Goal: Information Seeking & Learning: Learn about a topic

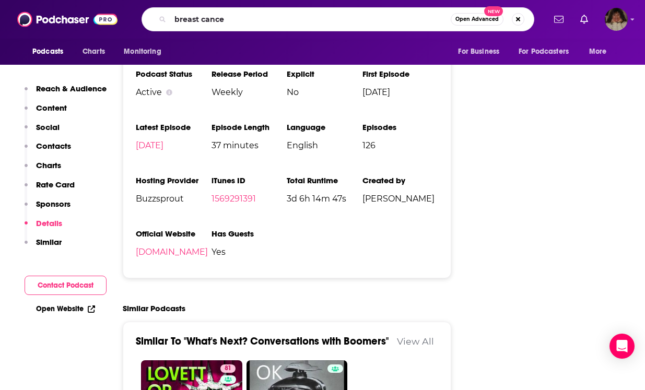
type input "[MEDICAL_DATA]"
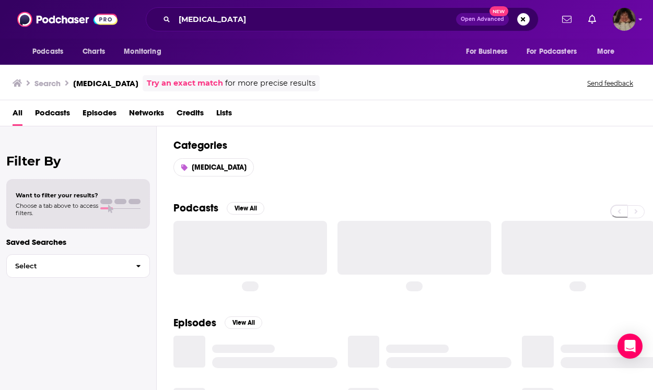
click at [55, 110] on span "Podcasts" at bounding box center [52, 115] width 35 height 21
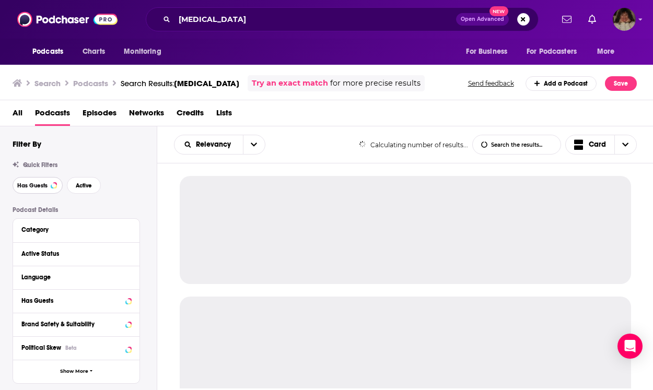
click at [37, 186] on span "Has Guests" at bounding box center [32, 186] width 30 height 6
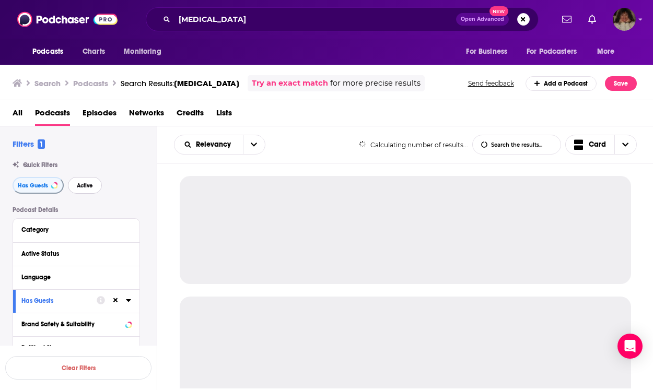
click at [85, 186] on span "Active" at bounding box center [85, 186] width 16 height 6
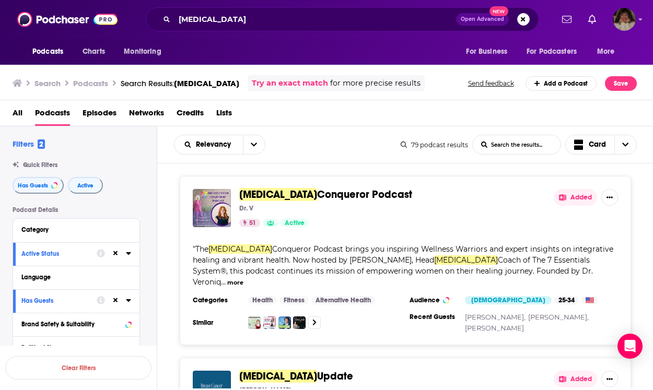
click at [317, 196] on span "Conqueror Podcast" at bounding box center [364, 194] width 95 height 13
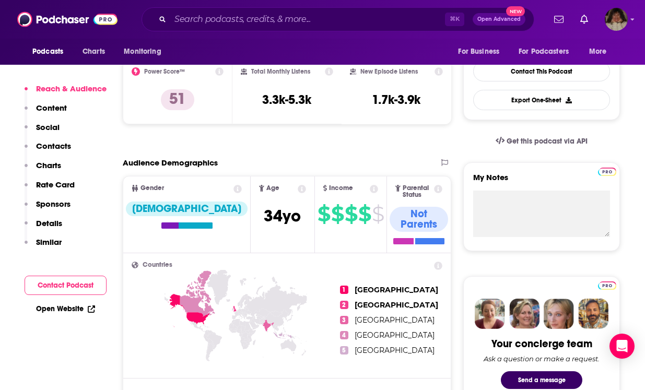
scroll to position [823, 0]
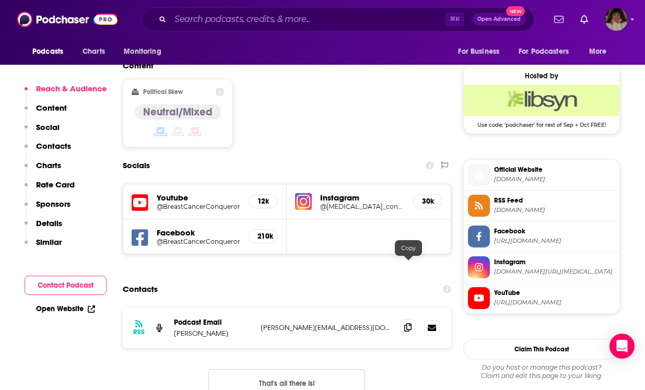
click at [408, 323] on icon at bounding box center [407, 327] width 7 height 8
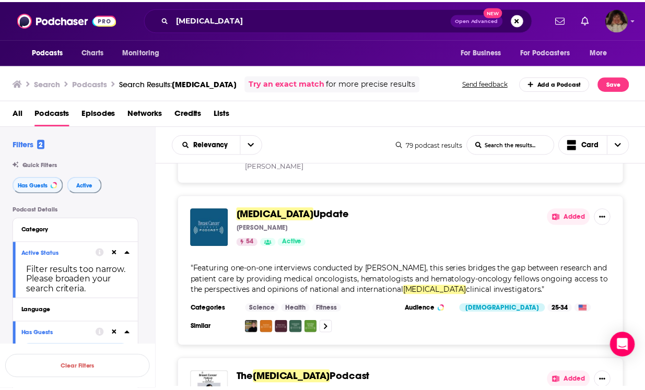
scroll to position [168, 0]
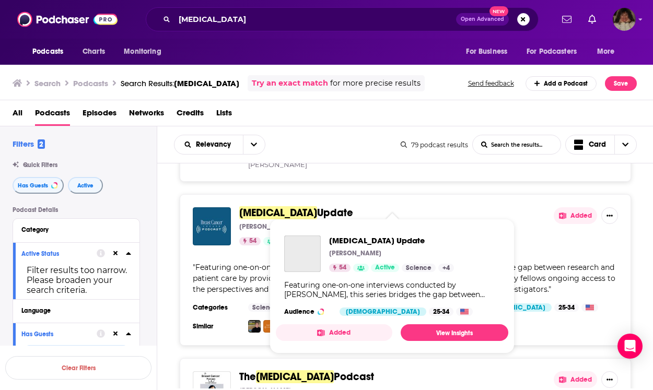
click at [302, 206] on span "[MEDICAL_DATA]" at bounding box center [278, 212] width 78 height 13
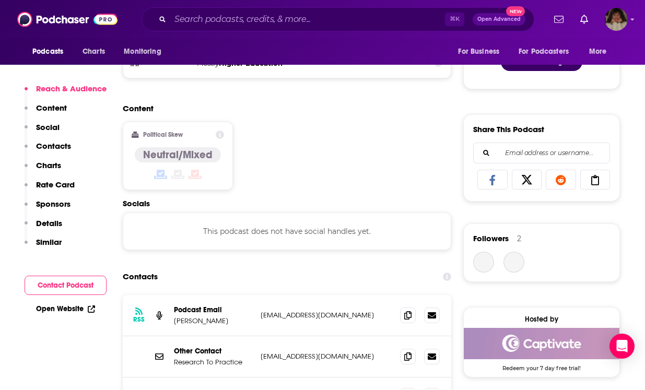
scroll to position [634, 0]
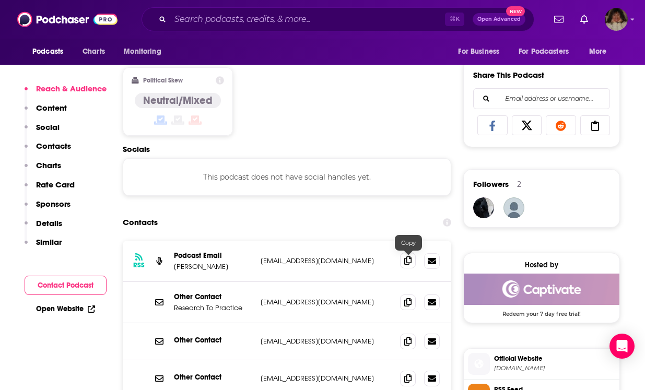
click at [407, 262] on icon at bounding box center [407, 261] width 7 height 8
click at [408, 304] on icon at bounding box center [407, 302] width 7 height 8
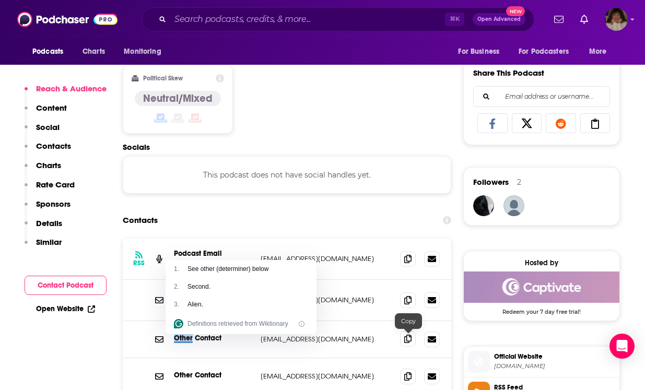
click at [409, 342] on icon at bounding box center [407, 339] width 7 height 8
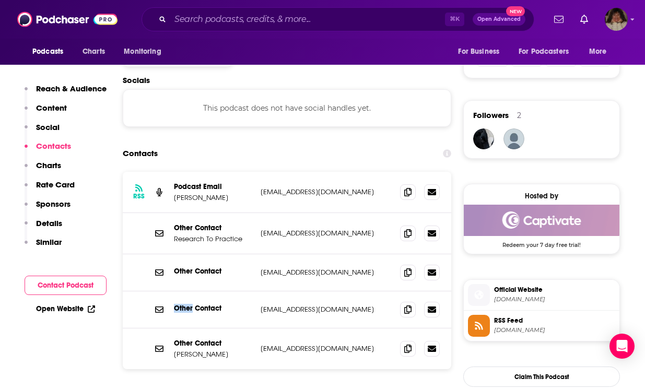
scroll to position [780, 0]
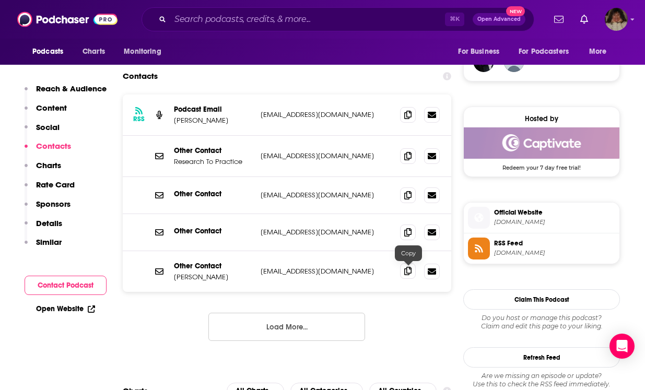
click at [408, 273] on icon at bounding box center [407, 271] width 7 height 8
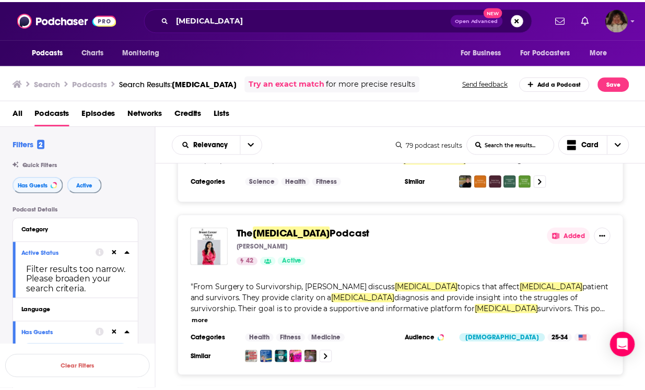
scroll to position [299, 0]
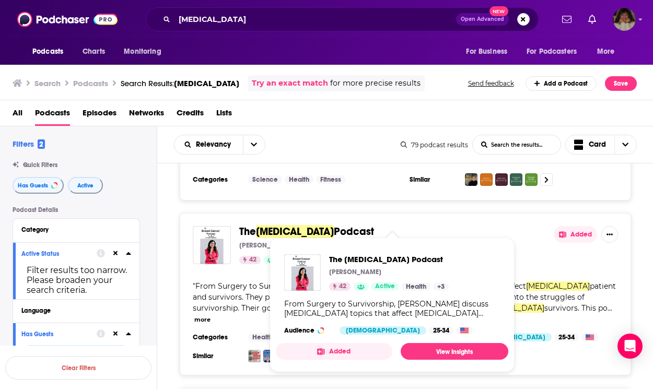
click at [300, 225] on span "[MEDICAL_DATA]" at bounding box center [295, 231] width 78 height 13
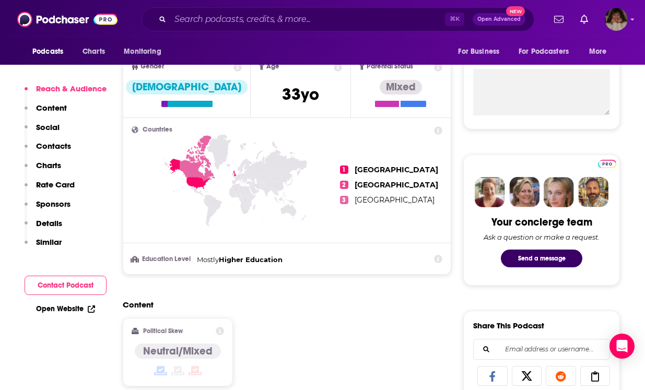
scroll to position [668, 0]
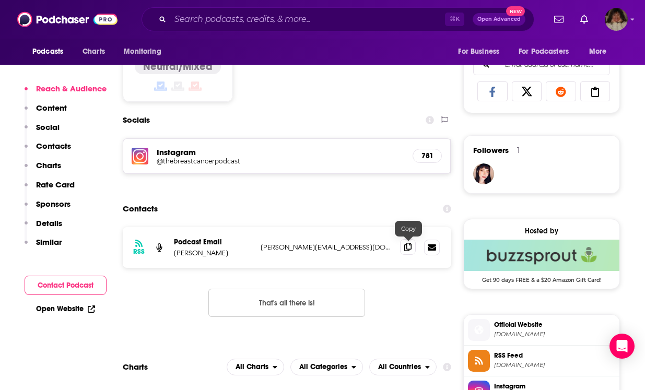
click at [406, 248] on icon at bounding box center [407, 247] width 7 height 8
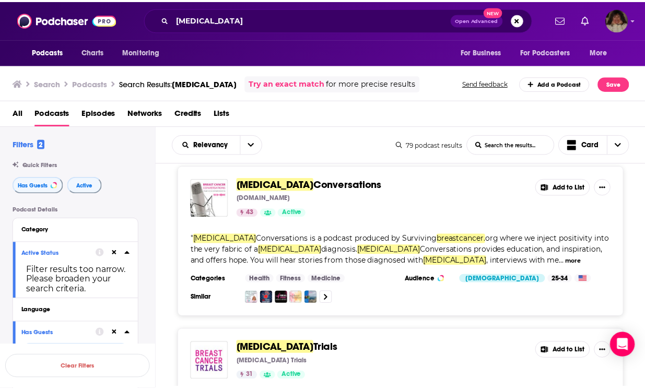
scroll to position [499, 0]
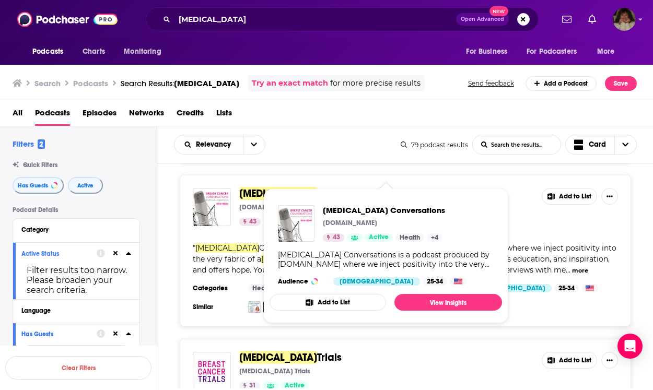
click at [323, 187] on span "Conversations" at bounding box center [351, 193] width 69 height 13
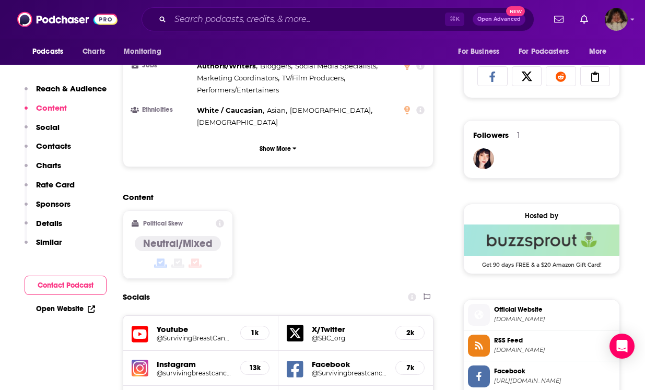
scroll to position [955, 0]
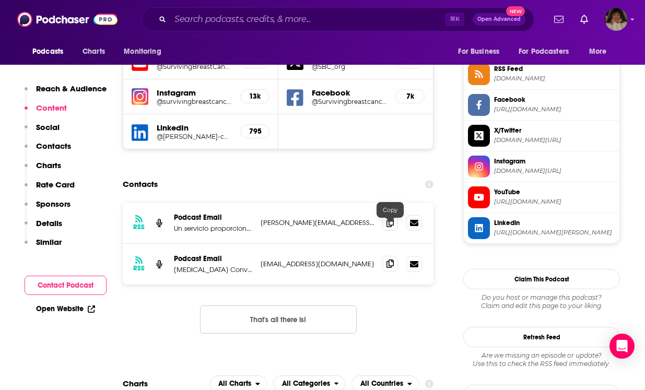
click at [393, 260] on icon at bounding box center [390, 264] width 7 height 8
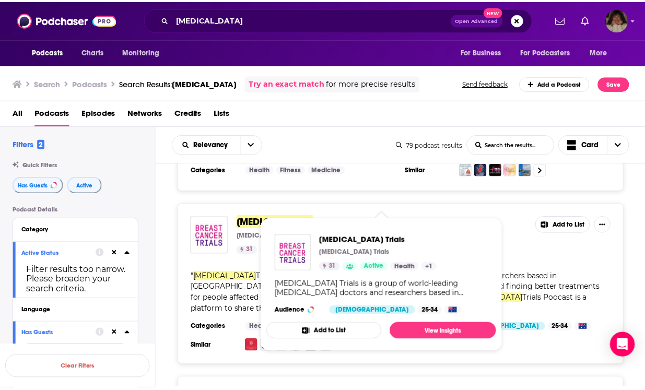
scroll to position [621, 0]
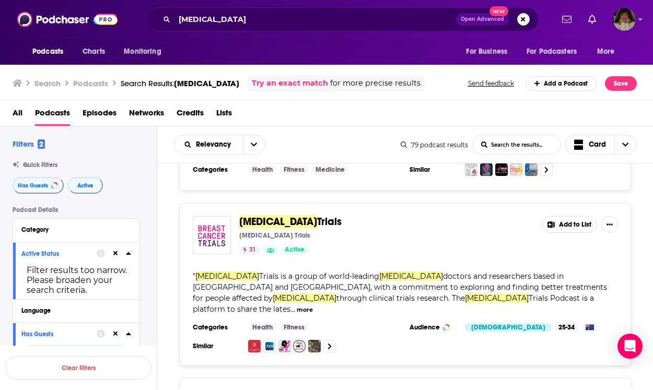
click at [278, 215] on span "[MEDICAL_DATA]" at bounding box center [278, 221] width 78 height 13
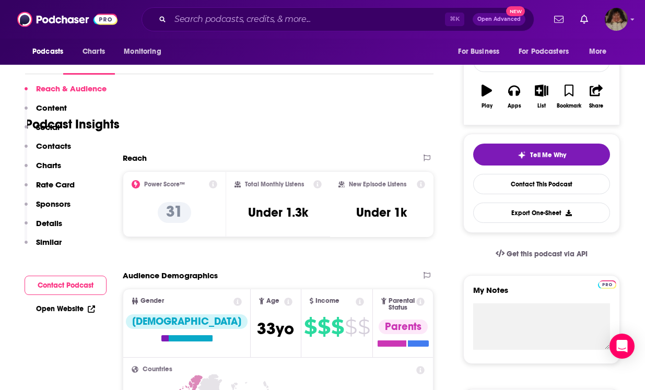
scroll to position [825, 0]
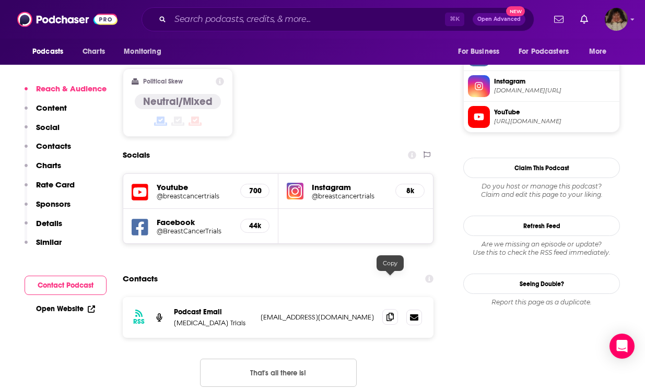
click at [392, 313] on icon at bounding box center [390, 317] width 7 height 8
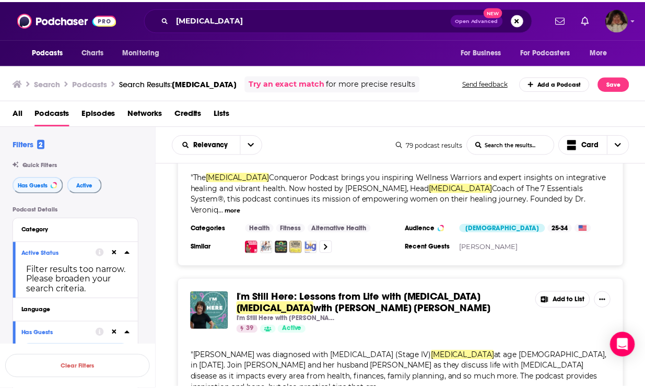
scroll to position [1268, 0]
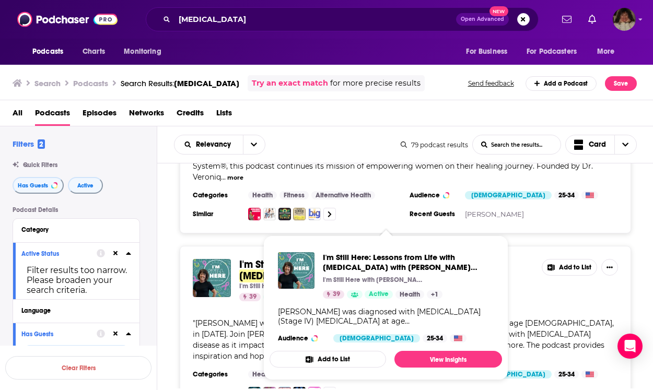
click at [317, 270] on span "with [PERSON_NAME] [PERSON_NAME]" at bounding box center [406, 276] width 179 height 13
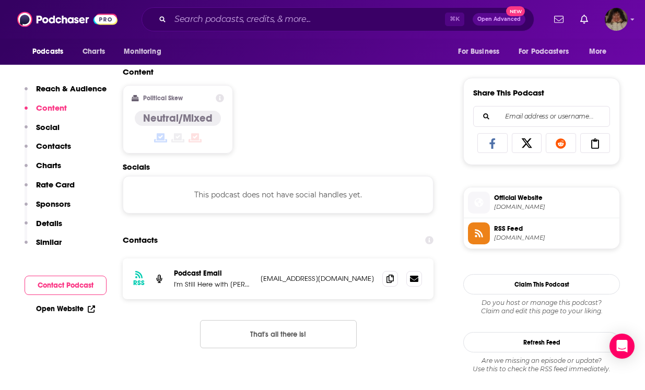
scroll to position [618, 0]
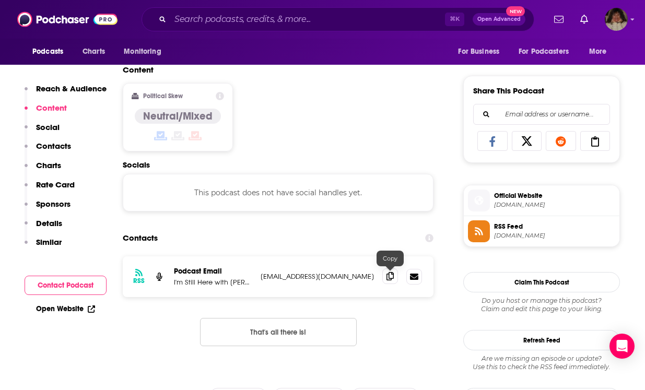
click at [391, 280] on icon at bounding box center [390, 276] width 7 height 8
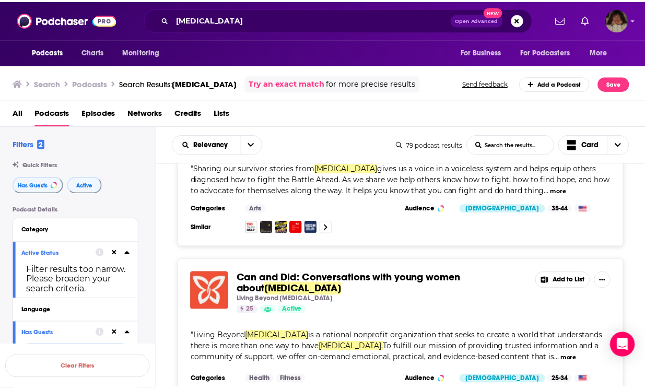
scroll to position [1918, 0]
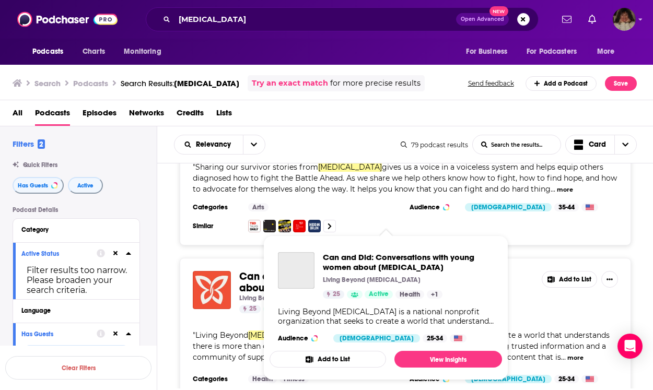
click at [288, 270] on span "Can and Did: Conversations with young women about" at bounding box center [352, 282] width 227 height 25
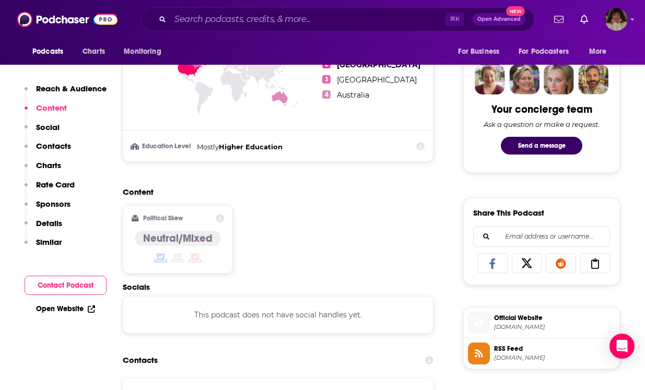
scroll to position [519, 0]
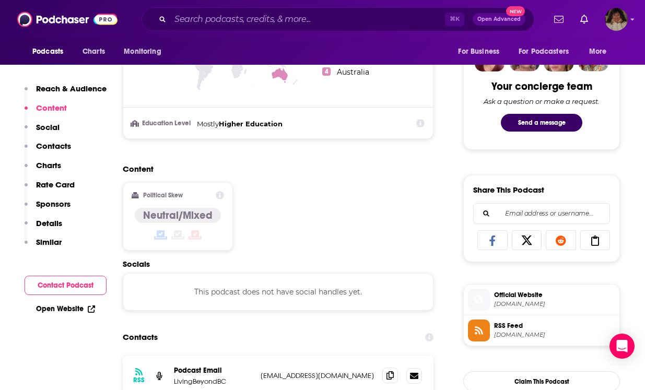
click at [387, 372] on icon at bounding box center [390, 376] width 7 height 8
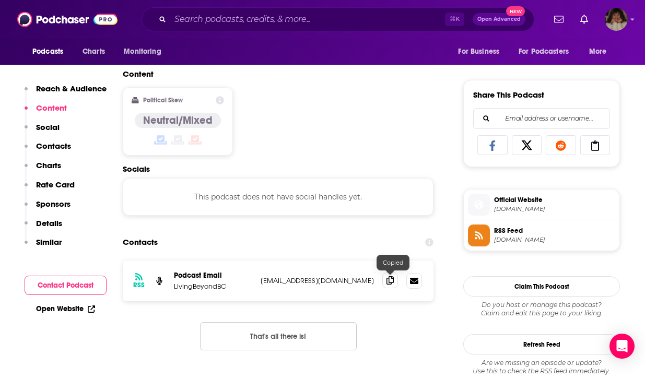
click at [390, 281] on icon at bounding box center [390, 280] width 7 height 8
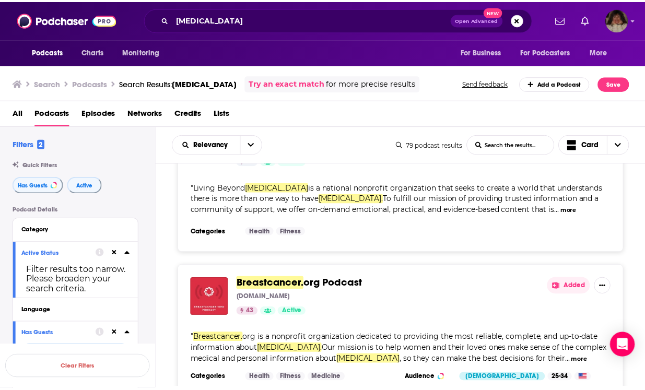
scroll to position [2067, 0]
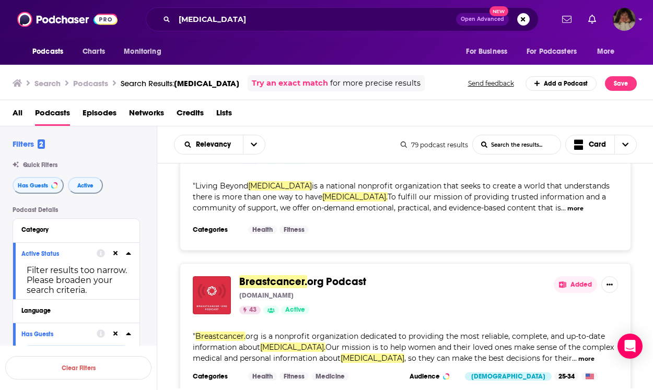
click at [312, 275] on span "org Podcast" at bounding box center [336, 281] width 59 height 13
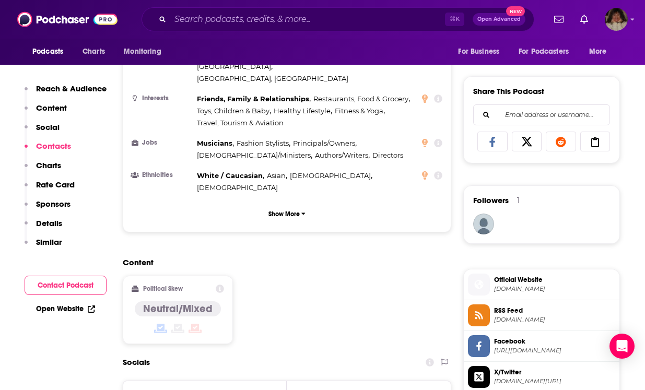
scroll to position [896, 0]
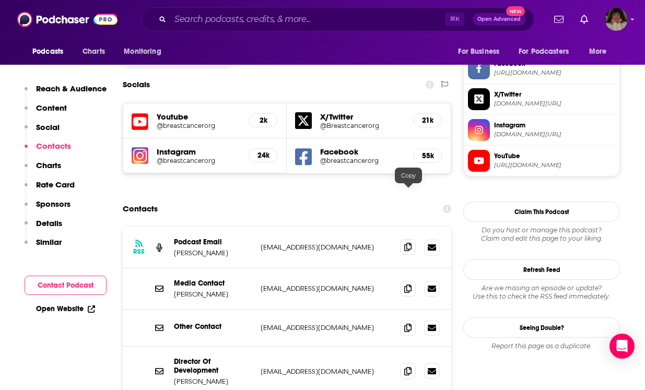
click at [407, 243] on icon at bounding box center [407, 247] width 7 height 8
click at [409, 284] on icon at bounding box center [407, 288] width 7 height 8
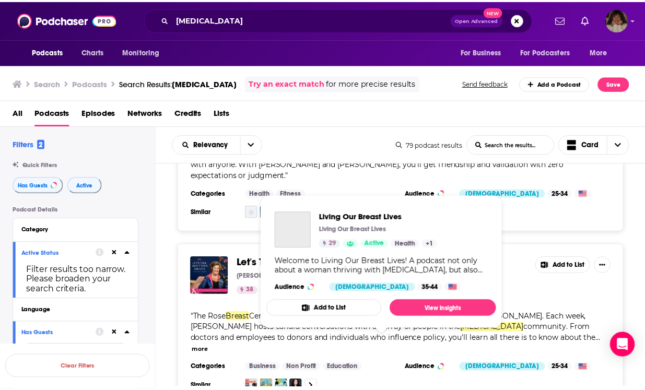
scroll to position [2411, 0]
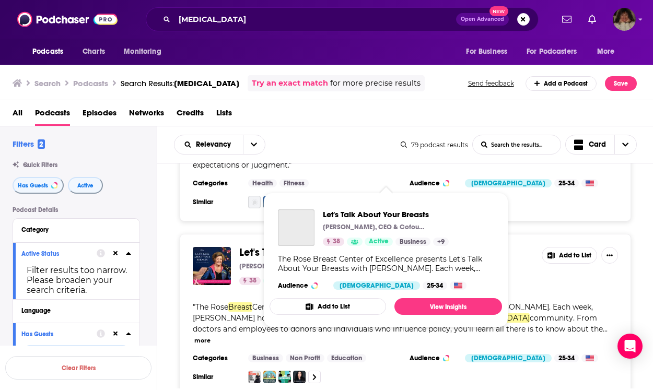
click at [286, 246] on span "Let's Talk About Your" at bounding box center [287, 252] width 96 height 13
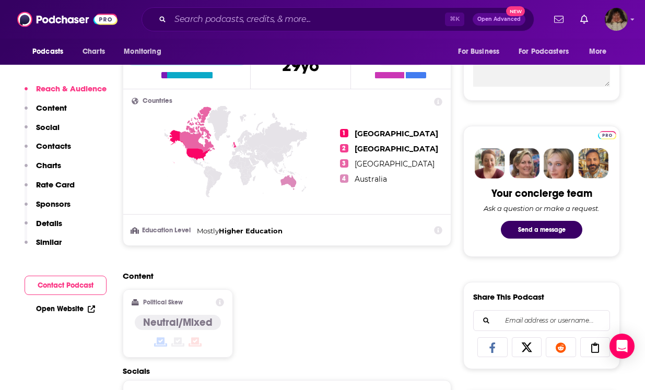
scroll to position [582, 0]
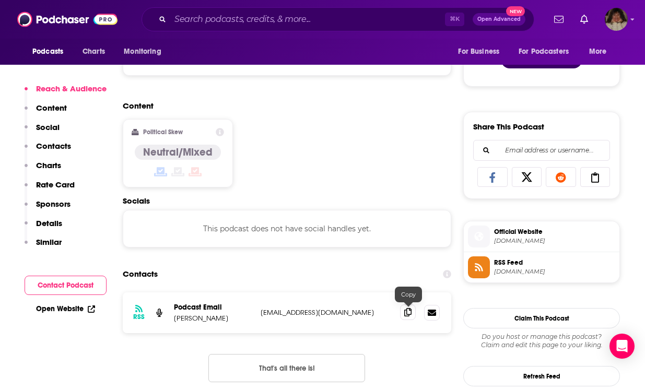
click at [408, 314] on icon at bounding box center [407, 312] width 7 height 8
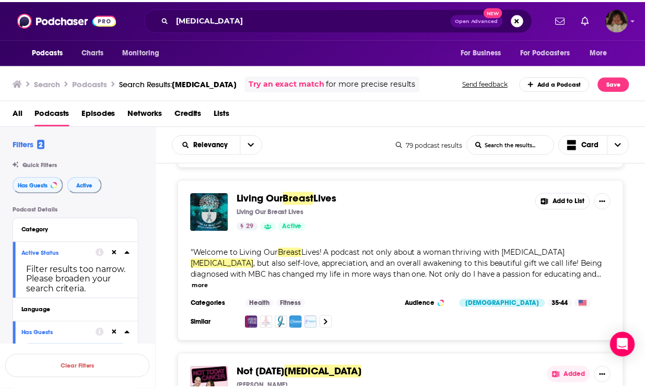
scroll to position [2474, 0]
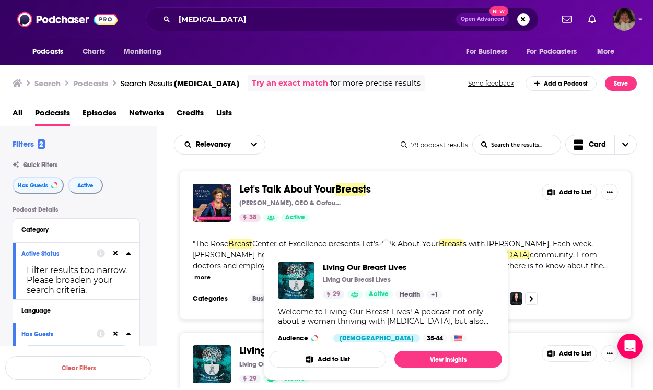
click at [241, 344] on span "Living Our" at bounding box center [262, 350] width 47 height 13
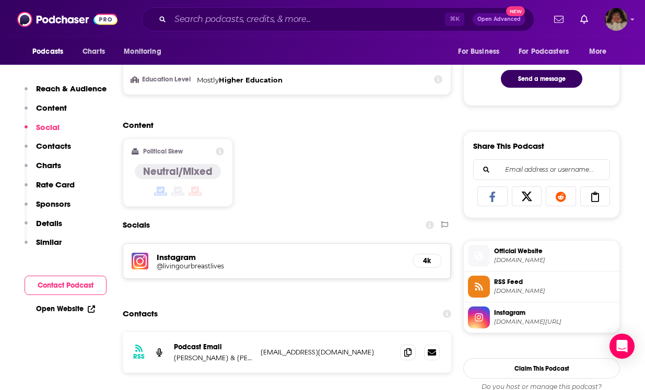
scroll to position [591, 0]
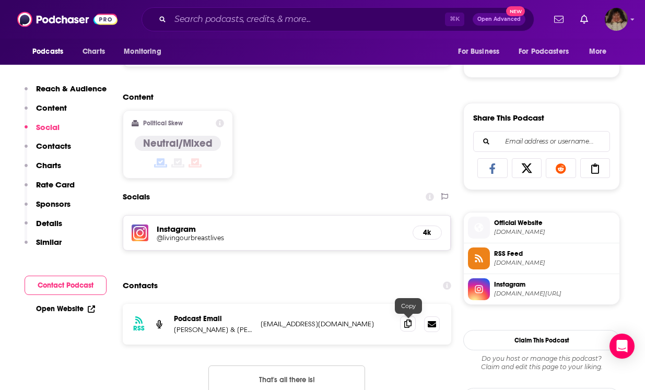
click at [411, 324] on icon at bounding box center [407, 324] width 7 height 8
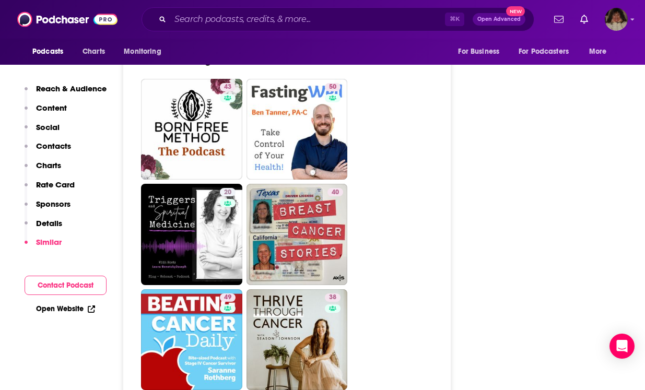
scroll to position [1528, 0]
